Goal: Task Accomplishment & Management: Use online tool/utility

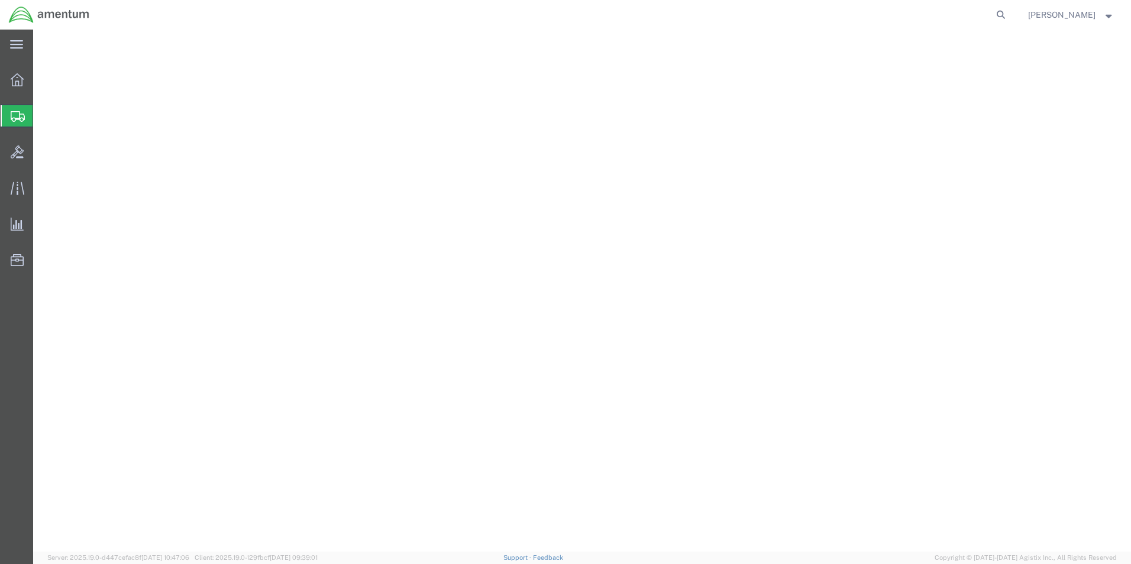
select select "67191"
select select
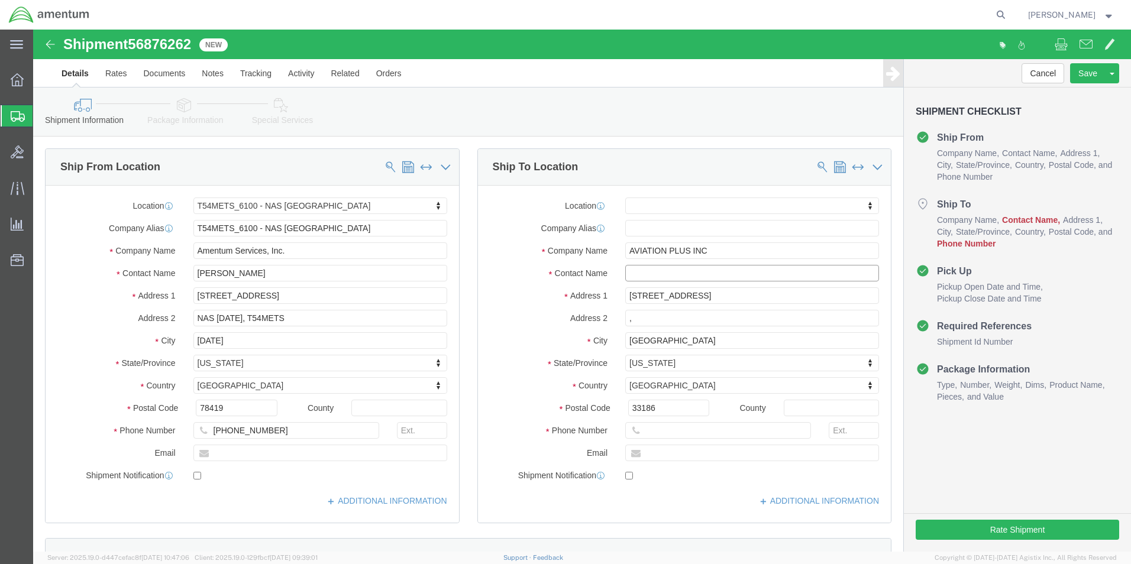
click input "text"
type input "e"
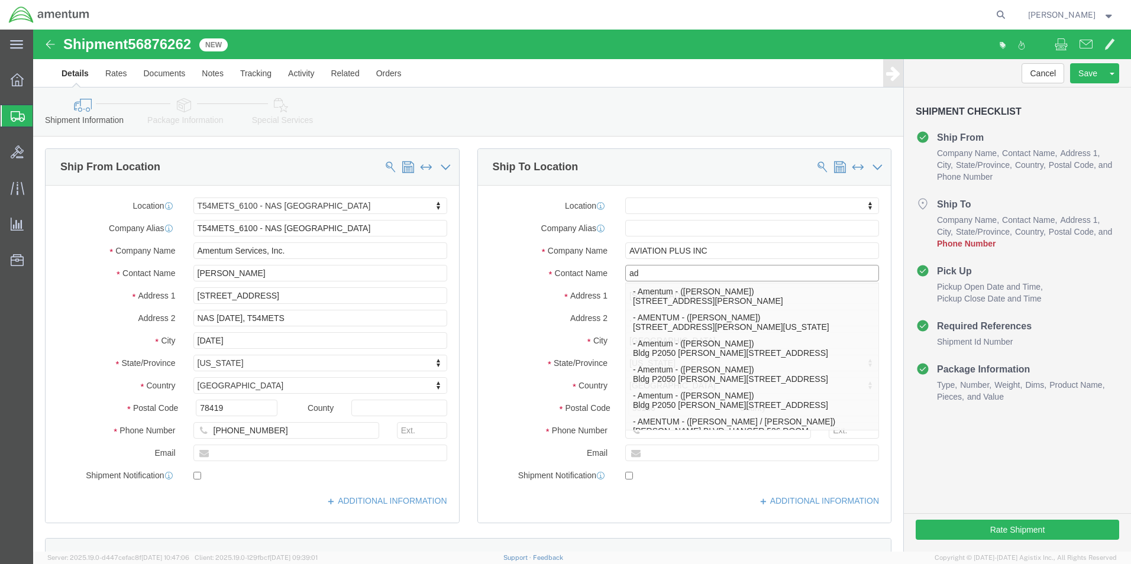
type input "a"
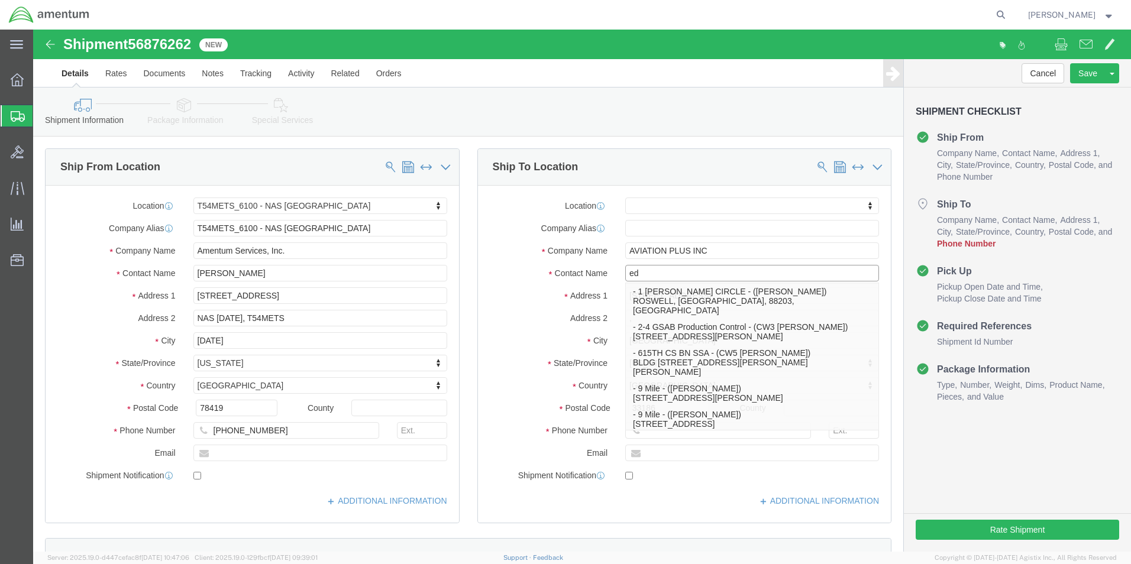
type input "edd"
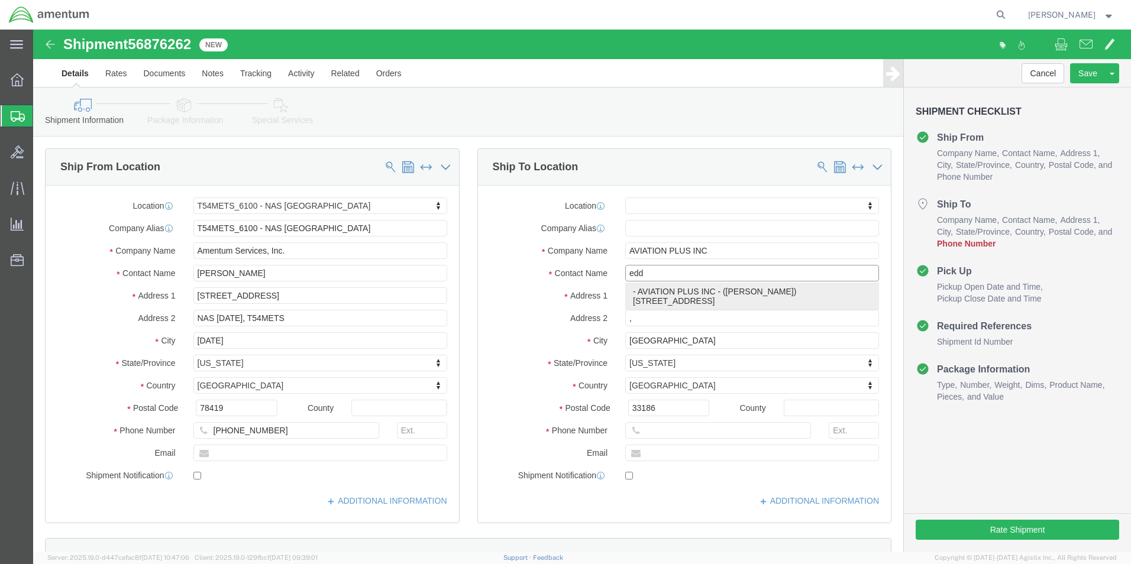
click p "- AVIATION PLUS INC - ([PERSON_NAME]) [STREET_ADDRESS]"
select select
type input "[PERSON_NAME]"
type input "[PHONE_NUMBER]"
select select "FL"
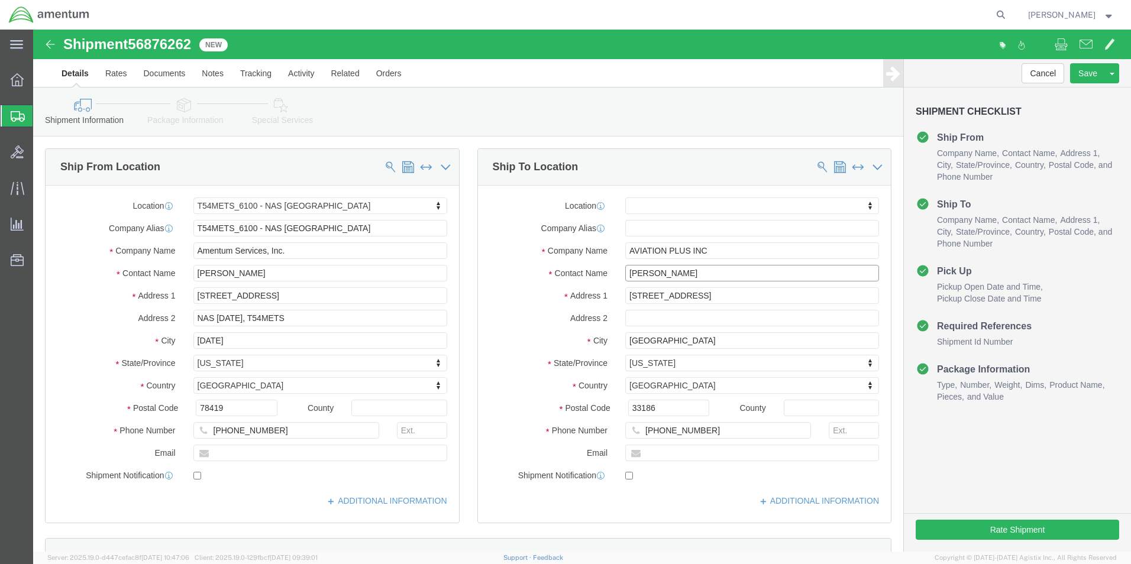
type input "[PERSON_NAME]"
click div "Cancel Save Assign To Clone Shipment Save As Template Shipment Checklist Ship F…"
click button "Rate Shipment"
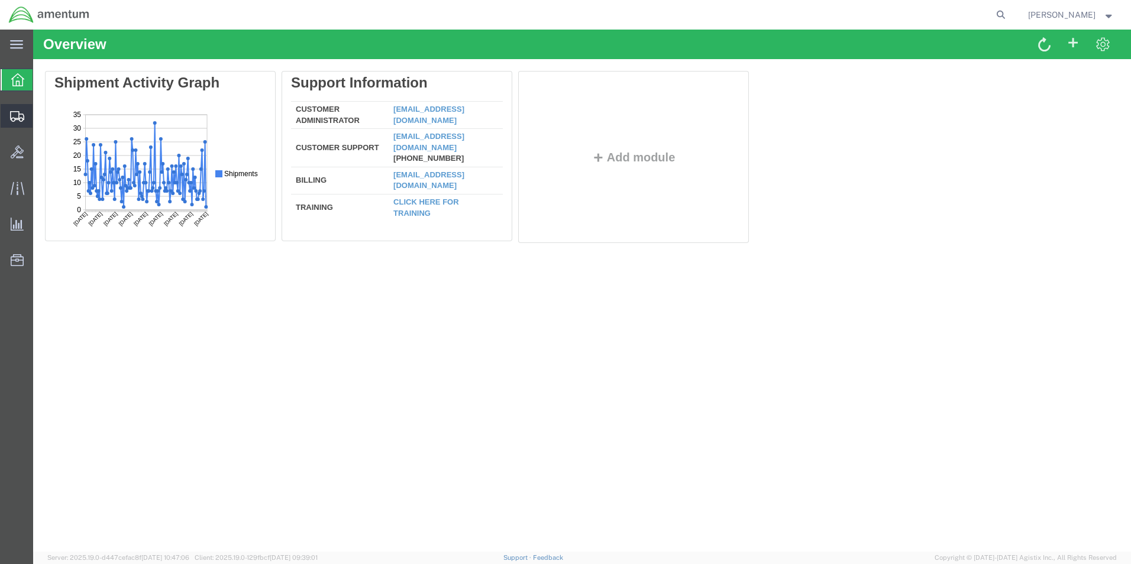
click at [12, 111] on icon at bounding box center [17, 116] width 14 height 11
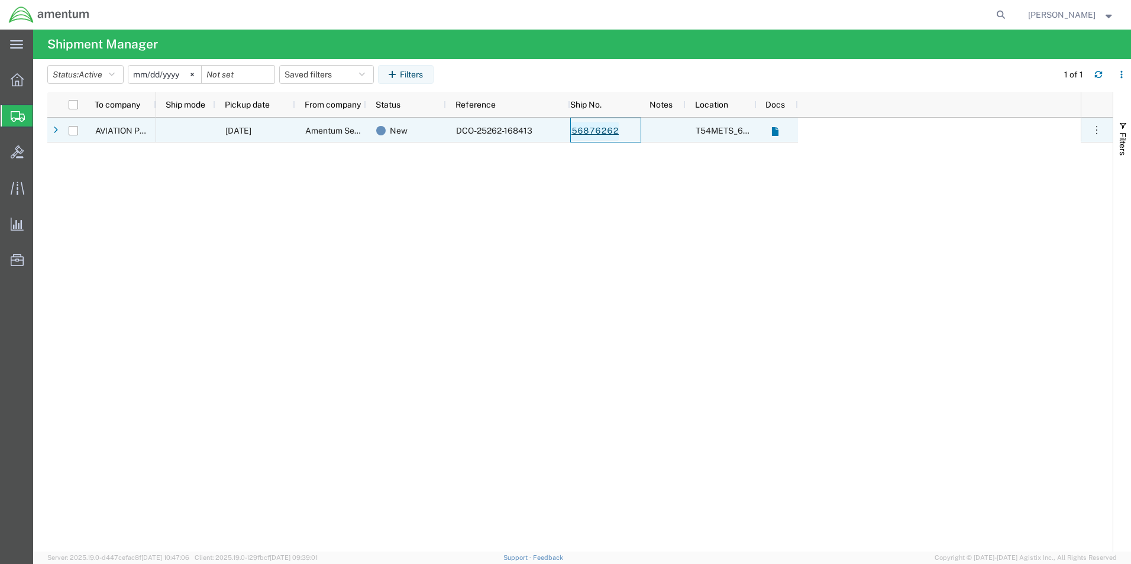
click at [591, 132] on link "56876262" at bounding box center [595, 131] width 48 height 19
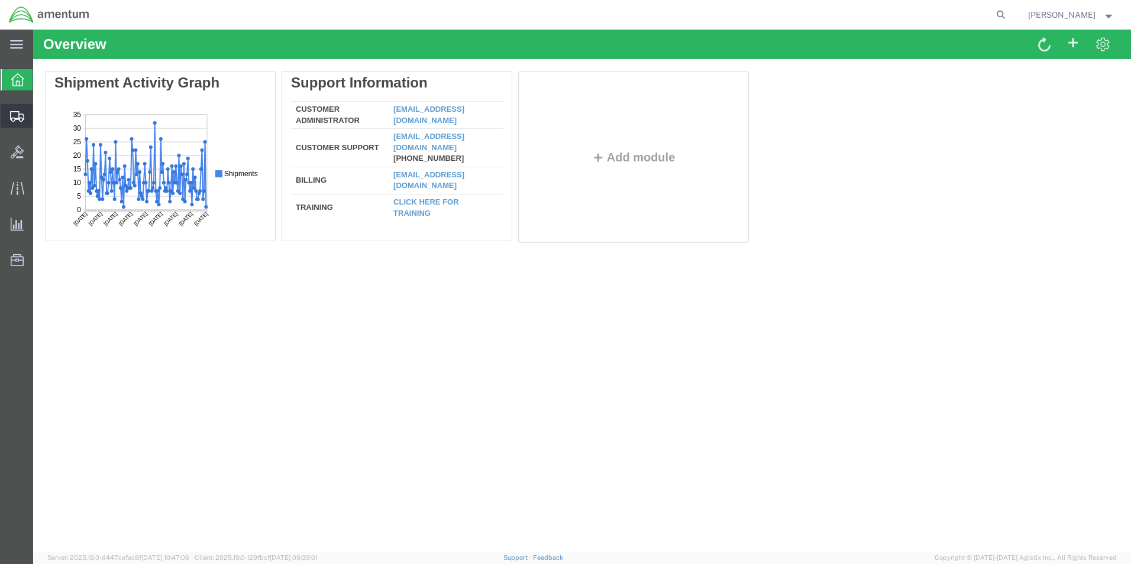
click at [10, 118] on icon at bounding box center [17, 116] width 14 height 11
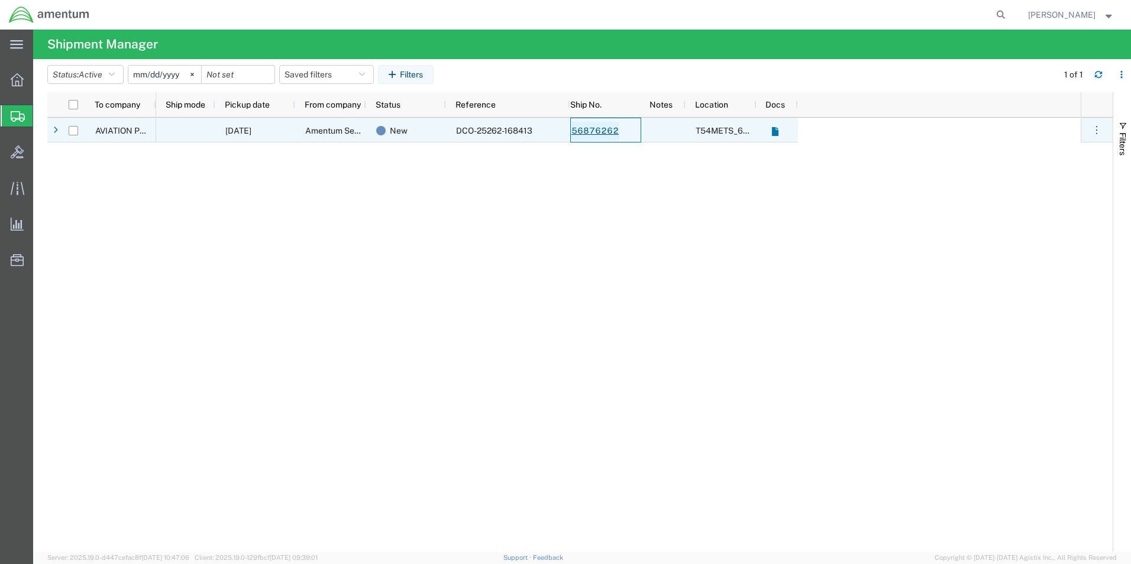
click at [601, 129] on link "56876262" at bounding box center [595, 131] width 48 height 19
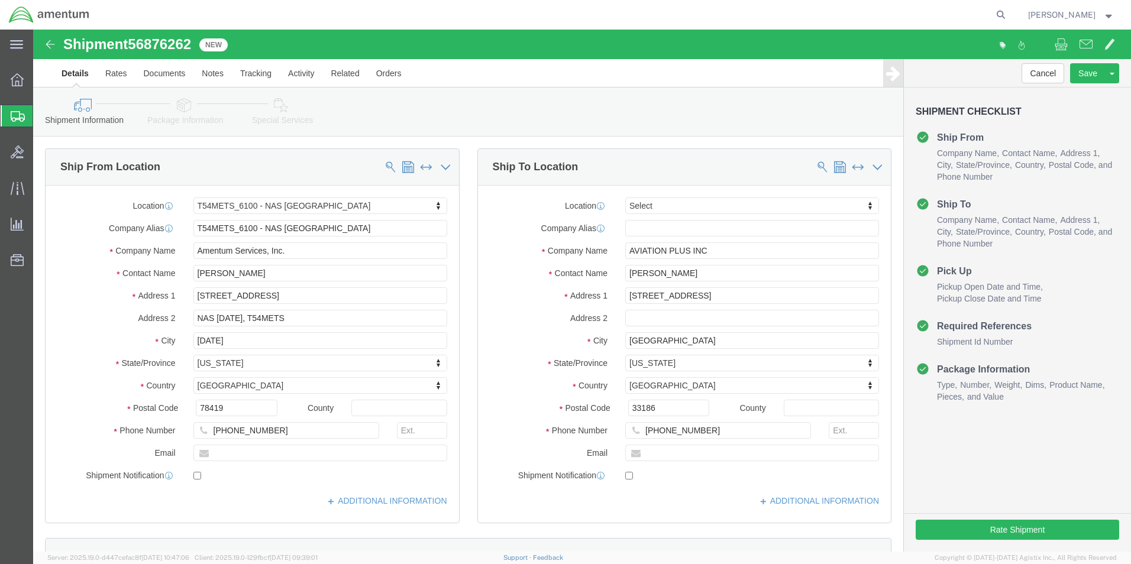
select select "67191"
select select
click button "Rate Shipment"
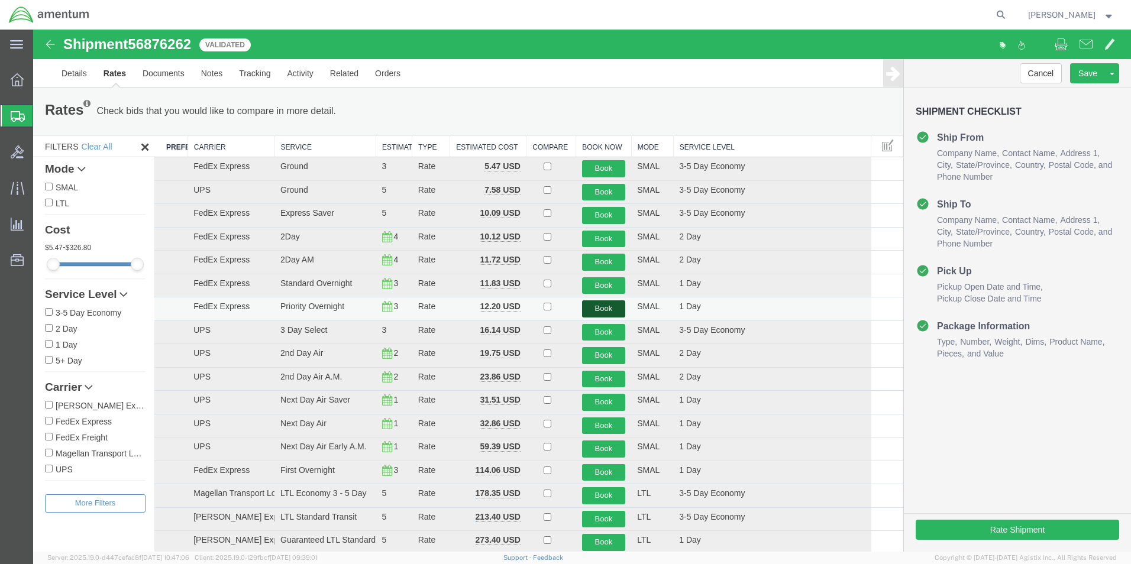
click at [606, 310] on button "Book" at bounding box center [604, 308] width 44 height 17
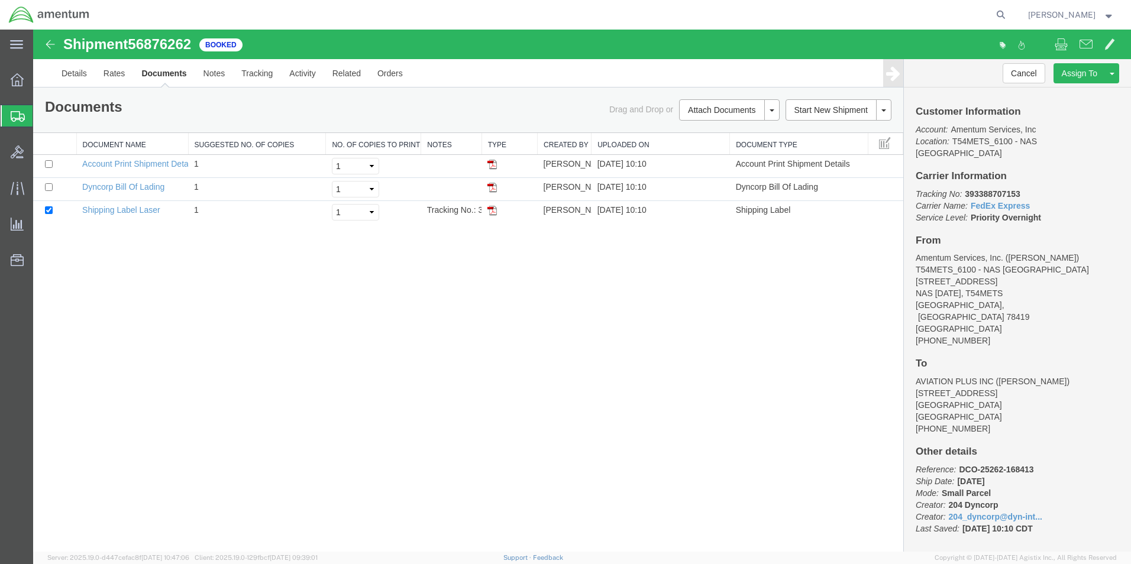
drag, startPoint x: 494, startPoint y: 212, endPoint x: 341, endPoint y: 334, distance: 195.8
click at [494, 212] on img at bounding box center [491, 210] width 9 height 9
click at [19, 118] on icon at bounding box center [18, 116] width 14 height 11
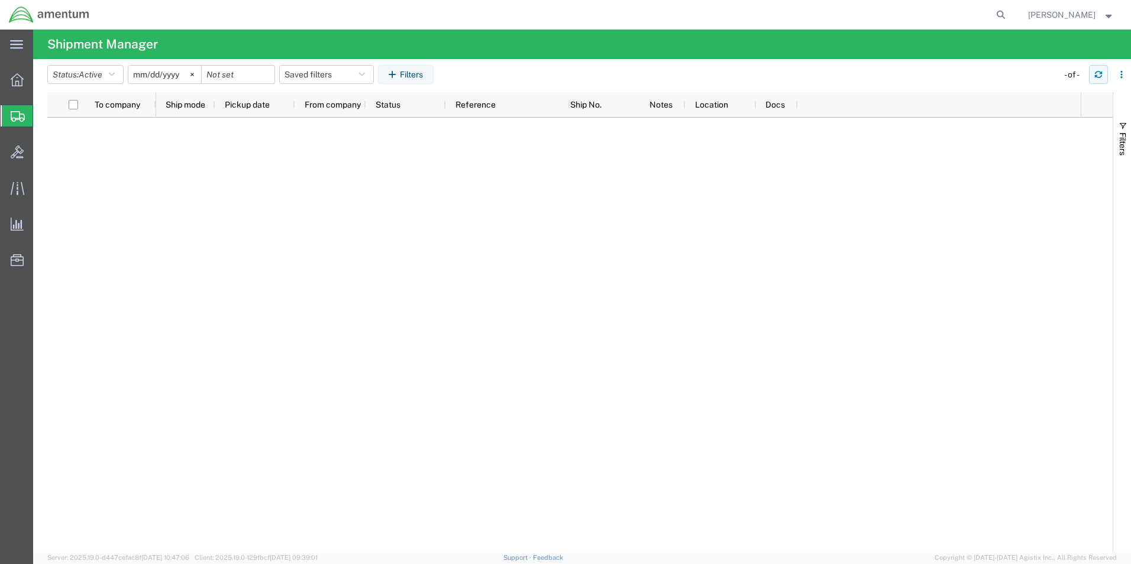
click at [1094, 72] on icon "button" at bounding box center [1098, 74] width 8 height 8
